Goal: Complete application form

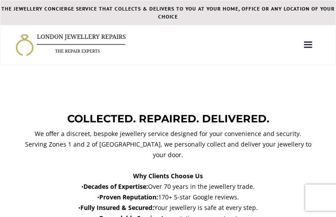
select select "GIA"
type input "YIXejTLwneKGLZ"
type input "2943271969"
type input "[EMAIL_ADDRESS][DOMAIN_NAME]"
type input "MTaEfUNCmTZU"
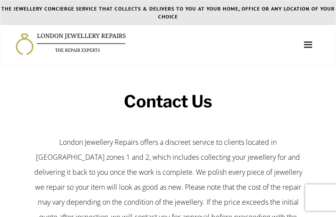
type input "VcISimBF"
type input "4721124927"
type input "[EMAIL_ADDRESS][DOMAIN_NAME]"
type input "TqnVRcZEQSdgE"
type input "dVfRclEa"
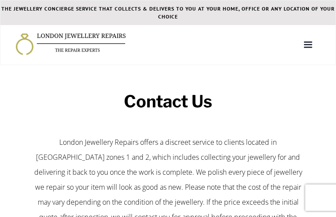
type input "[EMAIL_ADDRESS][DOMAIN_NAME]"
